Goal: Information Seeking & Learning: Check status

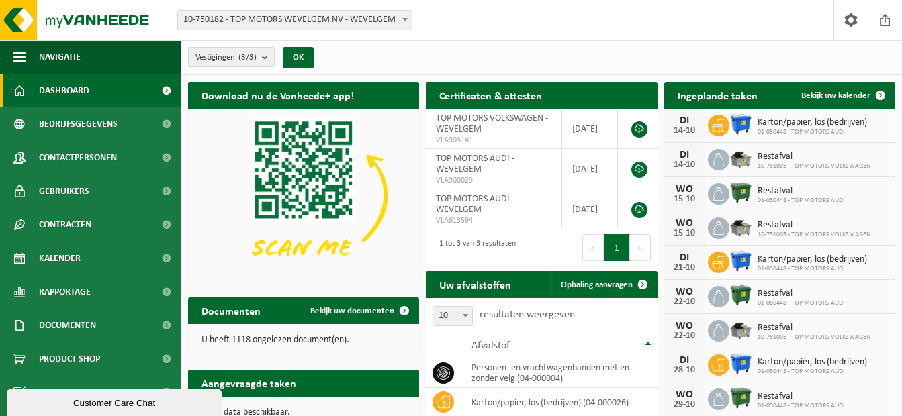
click at [405, 19] on b at bounding box center [404, 19] width 5 height 3
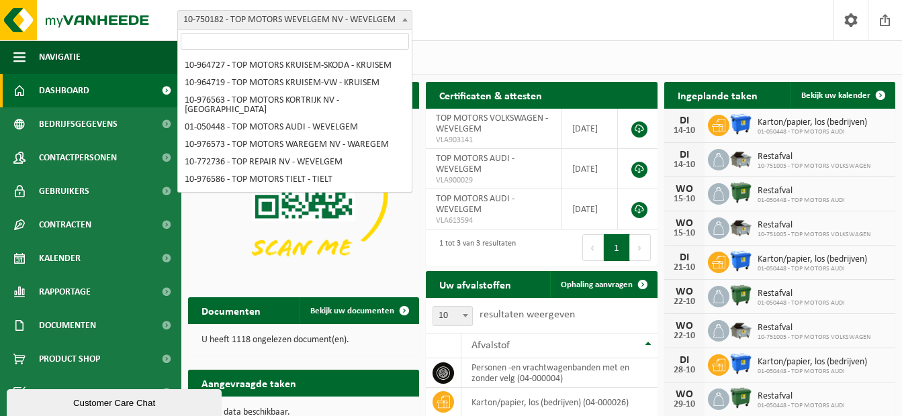
scroll to position [183, 0]
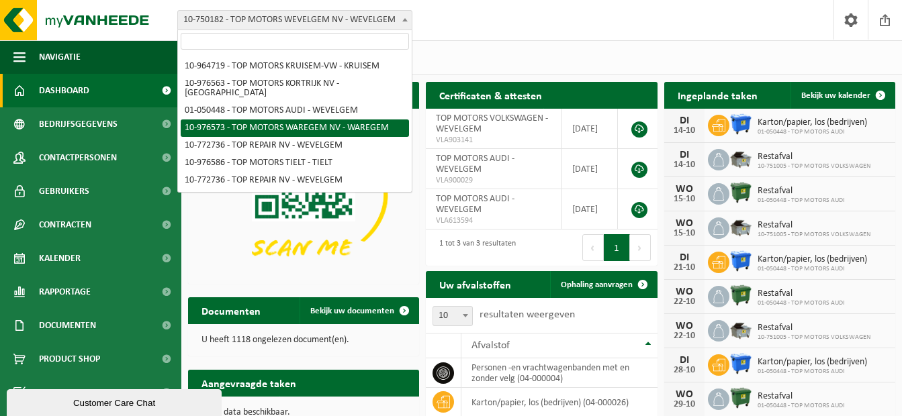
select select "158918"
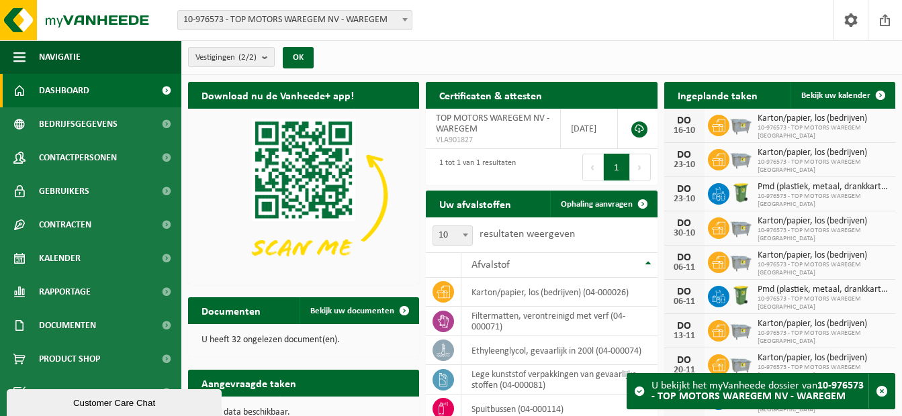
click at [265, 339] on p "U heeft 32 ongelezen document(en)." at bounding box center [304, 340] width 204 height 9
click at [366, 308] on span "Bekijk uw documenten" at bounding box center [352, 311] width 84 height 9
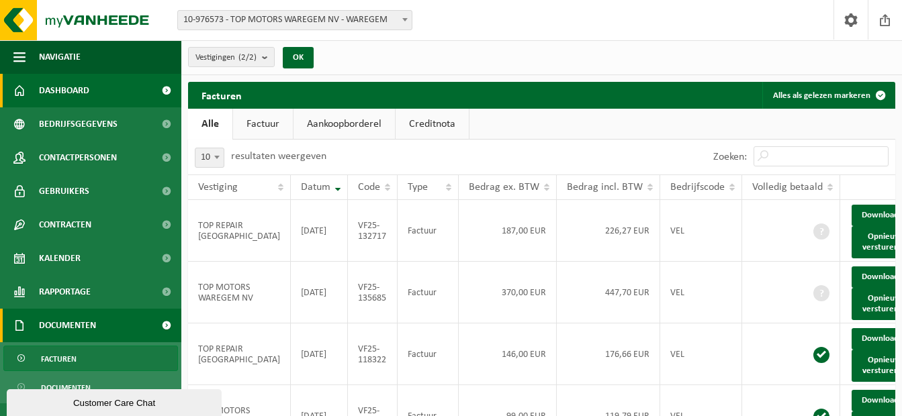
click at [58, 84] on span "Dashboard" at bounding box center [64, 91] width 50 height 34
